Goal: Check status: Check status

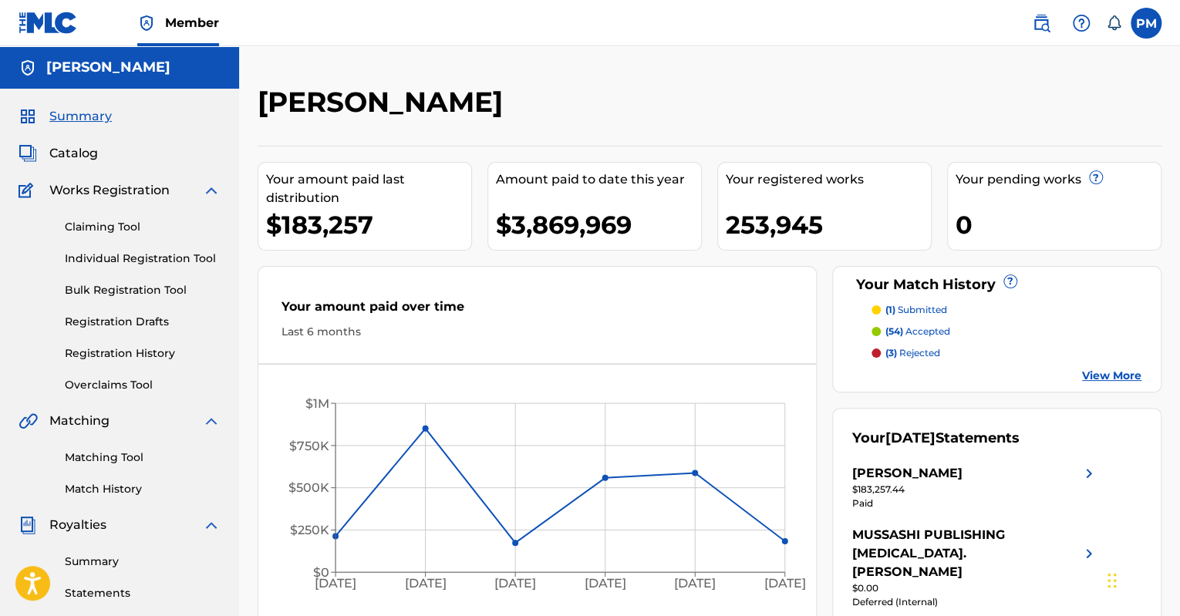
scroll to position [116, 0]
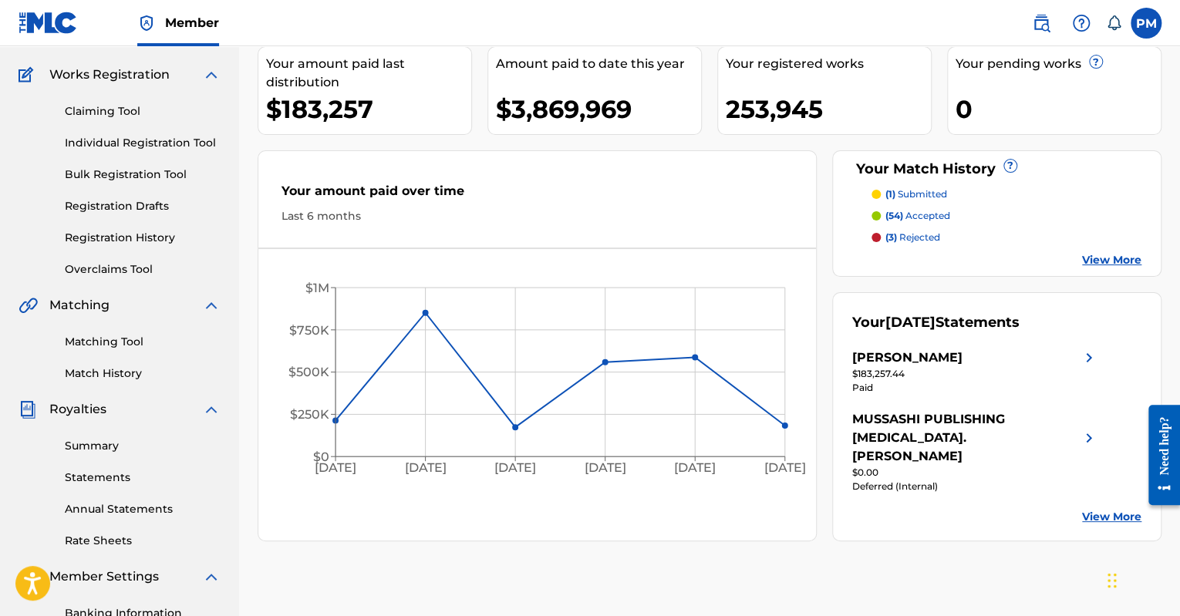
click at [114, 445] on link "Summary" at bounding box center [143, 446] width 156 height 16
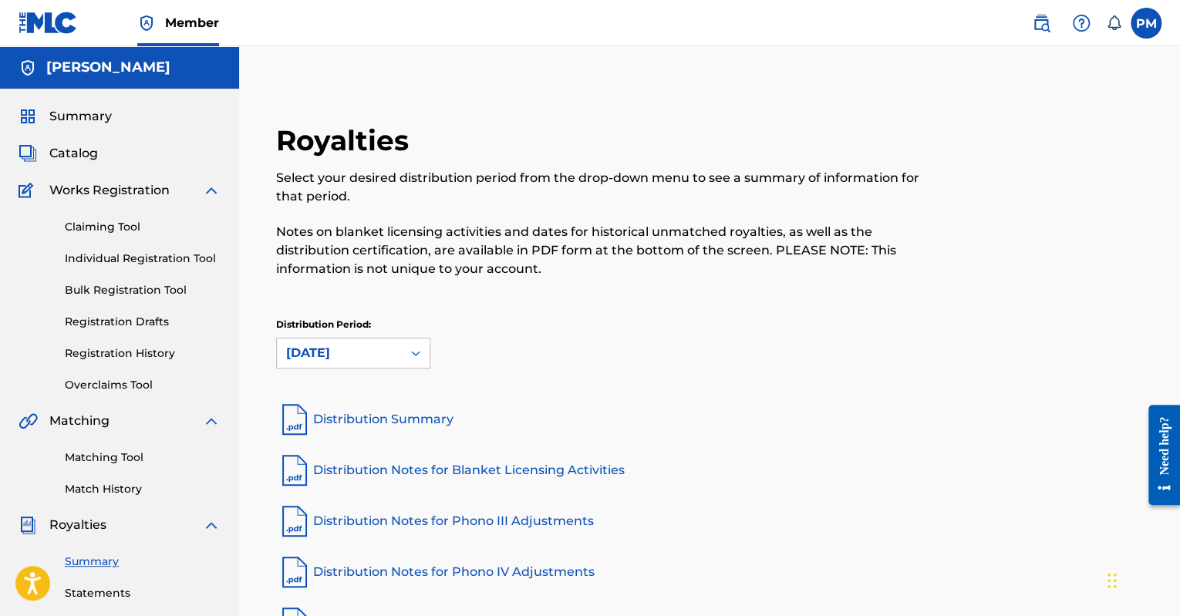
click at [422, 420] on link "Distribution Summary" at bounding box center [709, 419] width 867 height 37
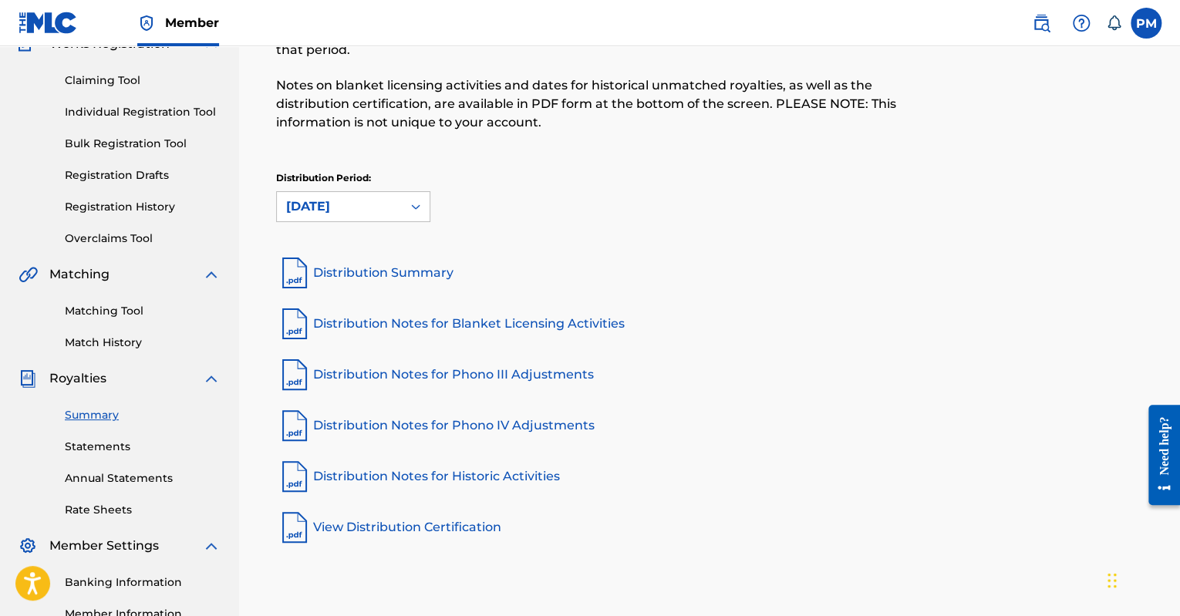
scroll to position [148, 0]
click at [99, 450] on link "Statements" at bounding box center [143, 445] width 156 height 16
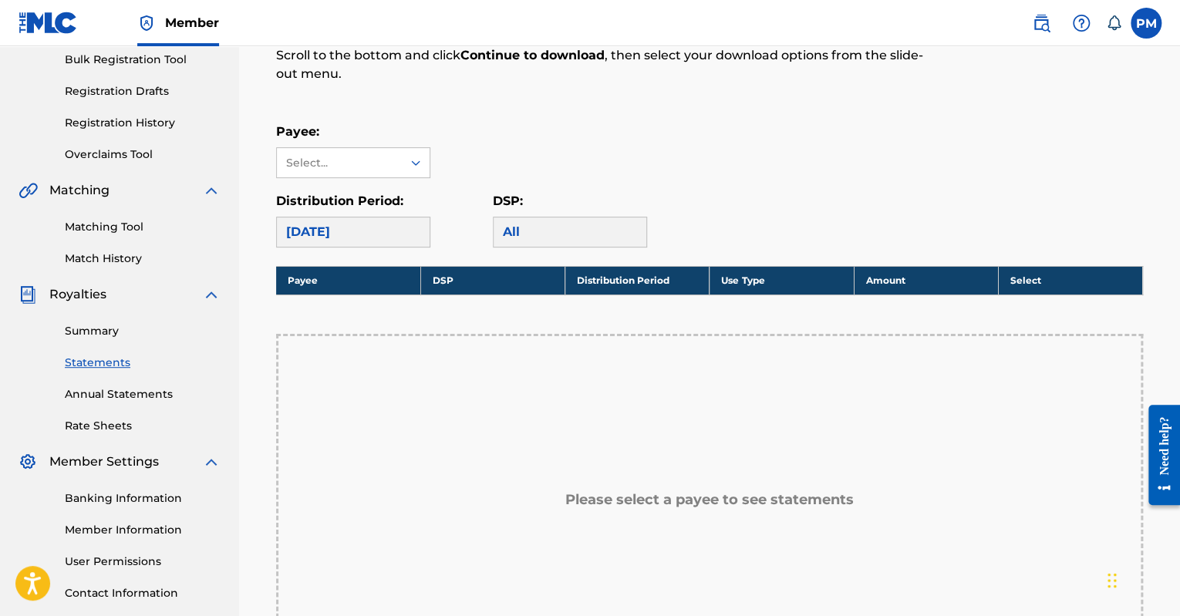
scroll to position [228, 0]
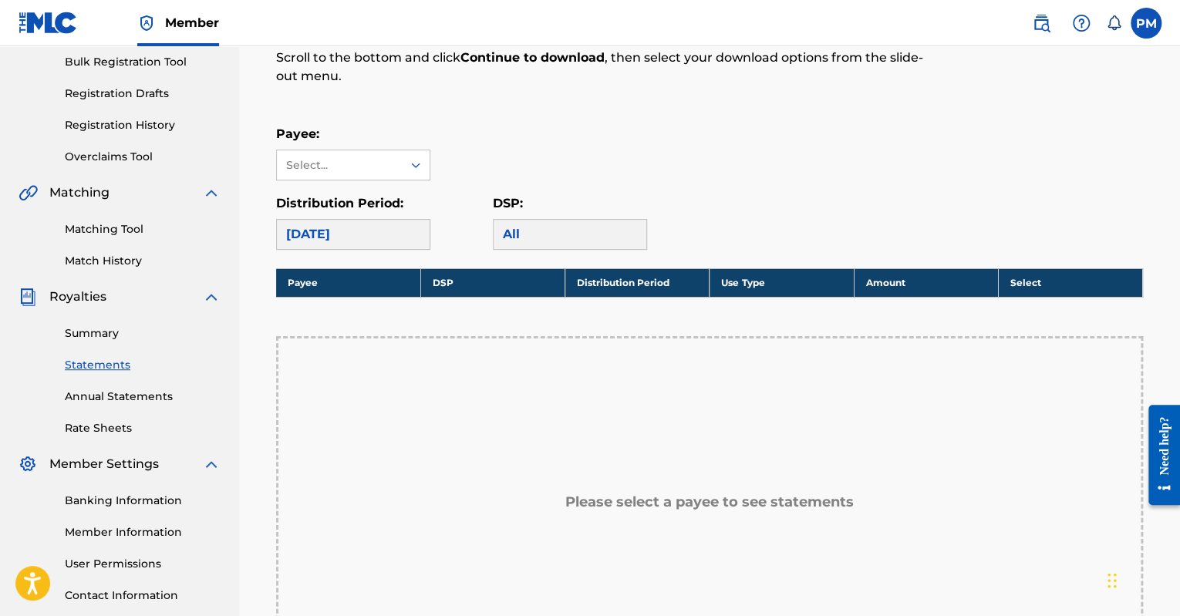
click at [143, 400] on link "Annual Statements" at bounding box center [143, 397] width 156 height 16
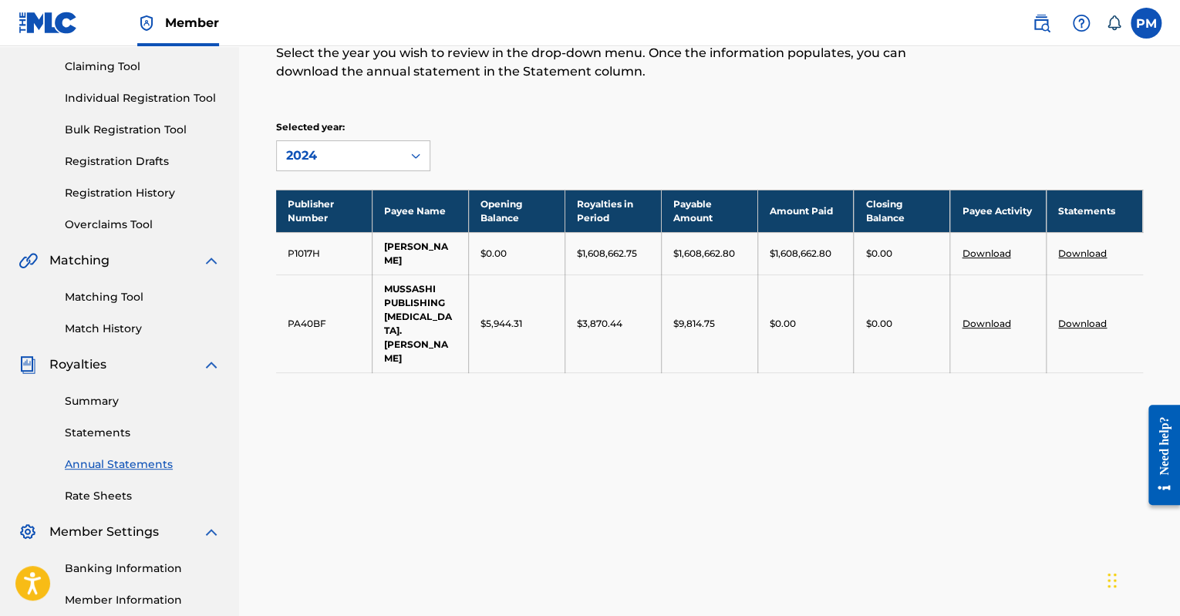
scroll to position [160, 0]
click at [361, 138] on div "Selected year: 2024" at bounding box center [353, 146] width 154 height 51
click at [365, 151] on div "2024" at bounding box center [339, 156] width 106 height 19
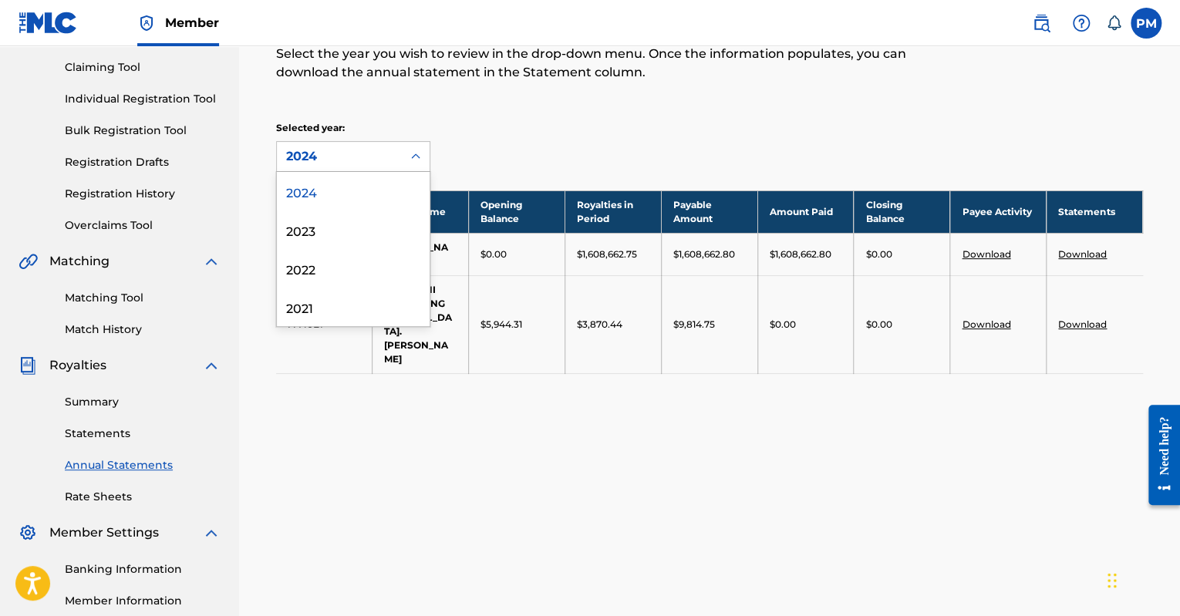
scroll to position [0, 0]
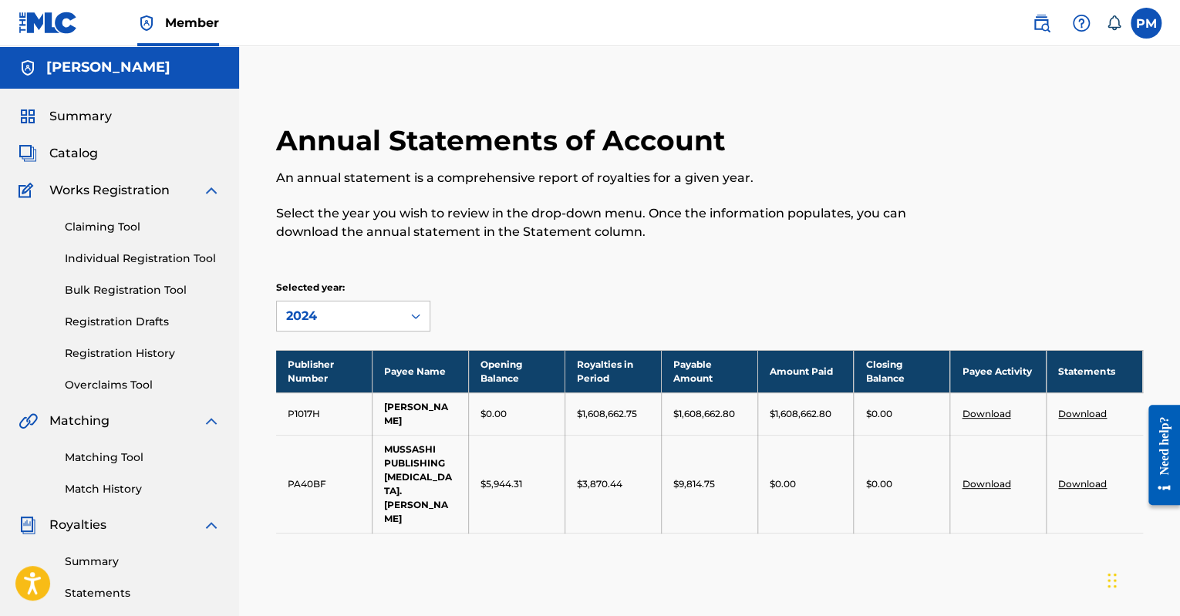
click at [84, 123] on span "Summary" at bounding box center [80, 116] width 62 height 19
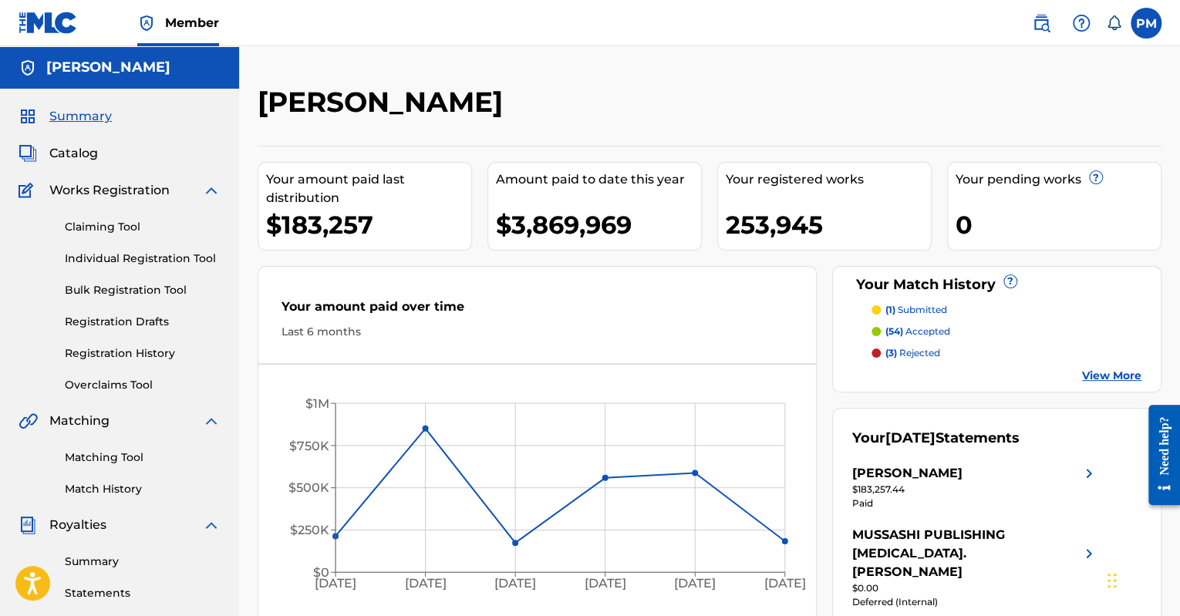
scroll to position [190, 0]
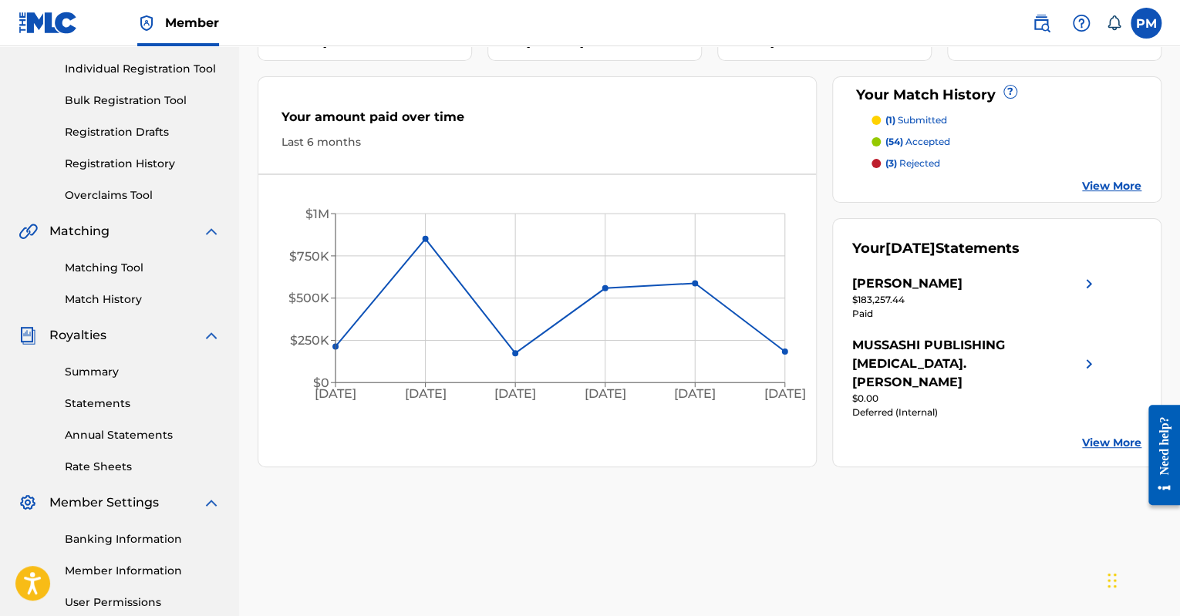
click at [101, 363] on div "Summary Statements Annual Statements Rate Sheets" at bounding box center [120, 410] width 202 height 130
click at [116, 373] on link "Summary" at bounding box center [143, 372] width 156 height 16
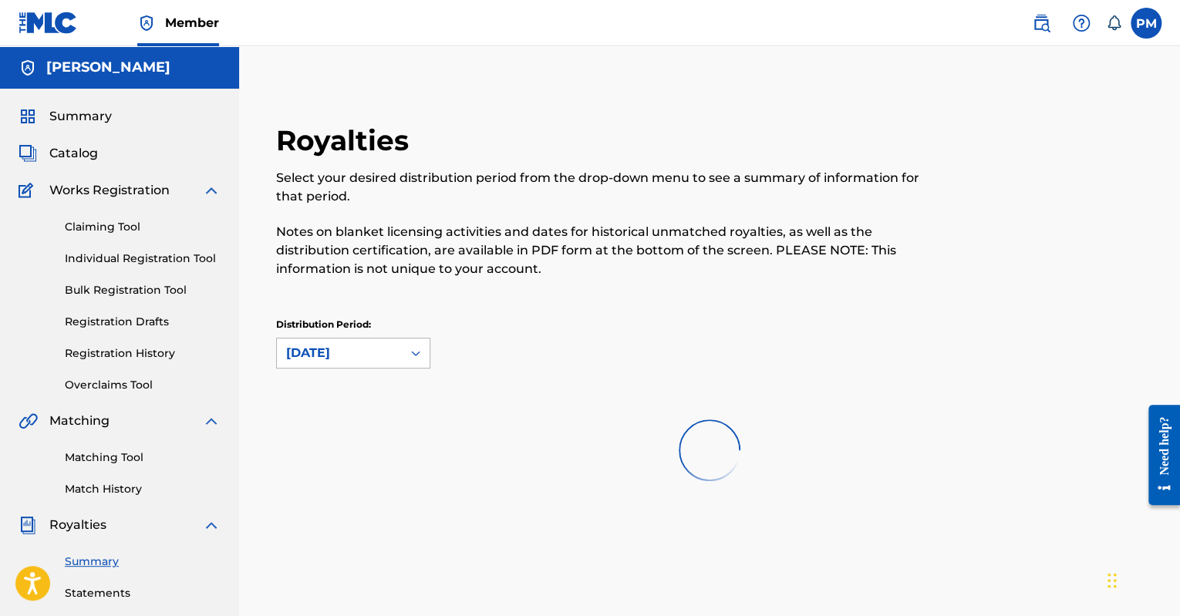
click at [333, 349] on div "[DATE]" at bounding box center [339, 353] width 106 height 19
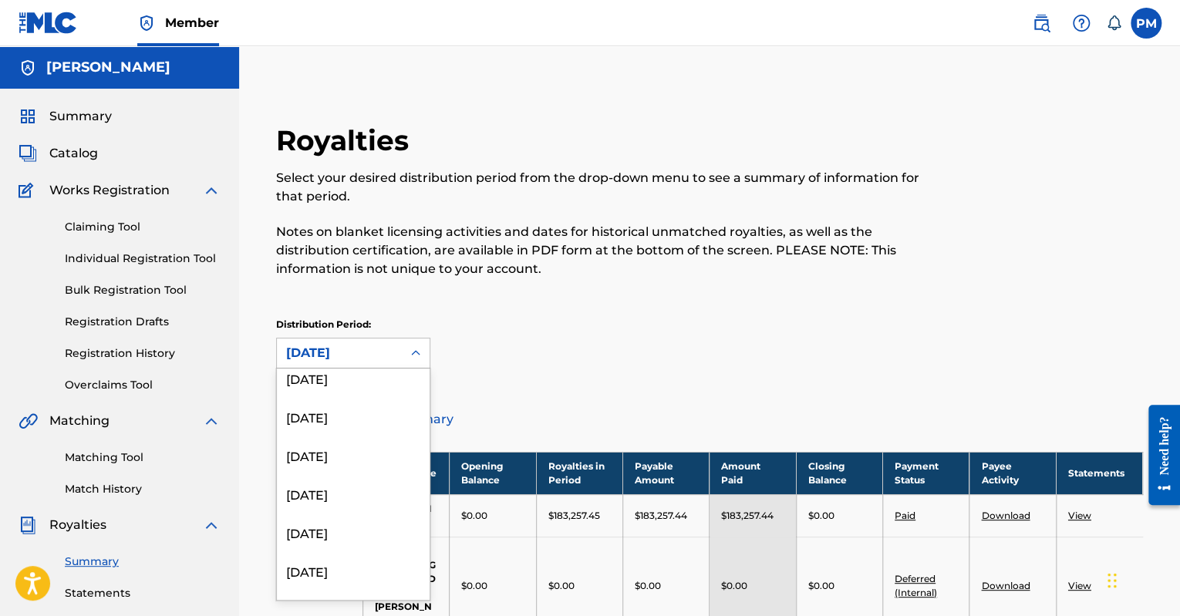
scroll to position [123, 0]
click at [322, 451] on div "[DATE]" at bounding box center [353, 457] width 153 height 39
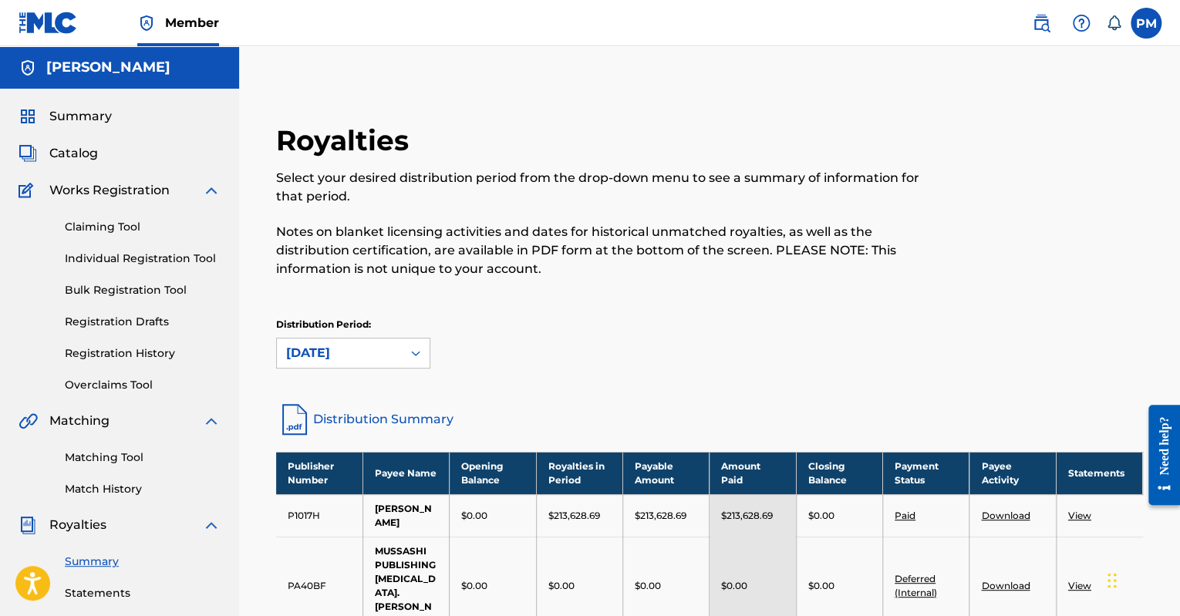
click at [359, 419] on link "Distribution Summary" at bounding box center [709, 419] width 867 height 37
click at [112, 109] on div "Summary" at bounding box center [120, 116] width 202 height 19
click at [92, 115] on span "Summary" at bounding box center [80, 116] width 62 height 19
